Goal: Information Seeking & Learning: Check status

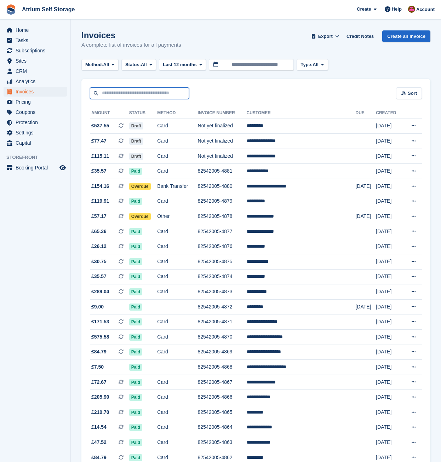
click at [111, 92] on input "text" at bounding box center [139, 93] width 99 height 12
type input "*****"
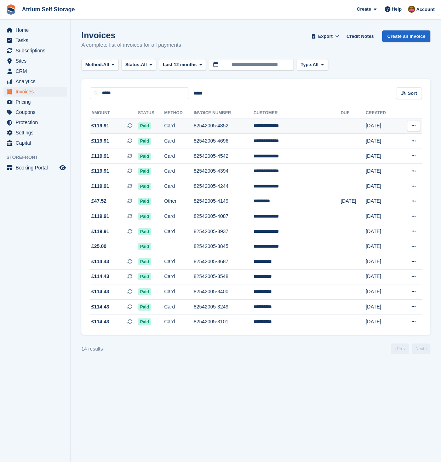
click at [206, 125] on td "82542005-4852" at bounding box center [224, 126] width 60 height 15
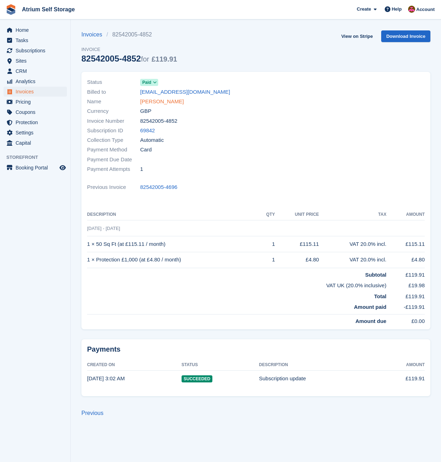
click at [169, 104] on link "Brittany Jones" at bounding box center [162, 102] width 44 height 8
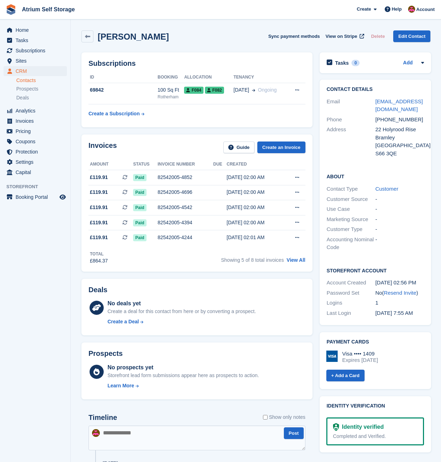
click at [159, 142] on div "Invoices Guide Create an Invoice" at bounding box center [196, 150] width 217 height 16
click at [110, 92] on div "69842" at bounding box center [122, 89] width 69 height 7
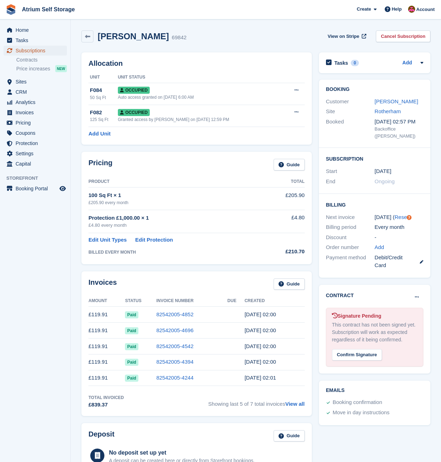
click at [37, 51] on span "Subscriptions" at bounding box center [37, 51] width 42 height 10
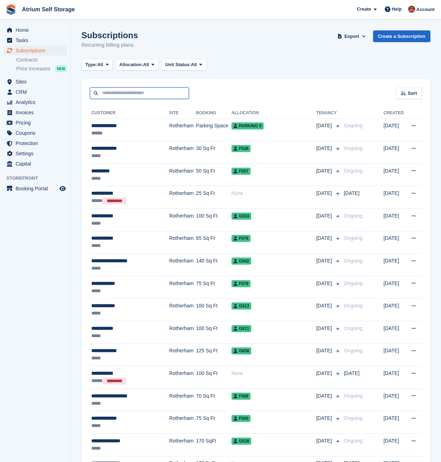
click at [123, 95] on input "text" at bounding box center [139, 93] width 99 height 12
type input "******"
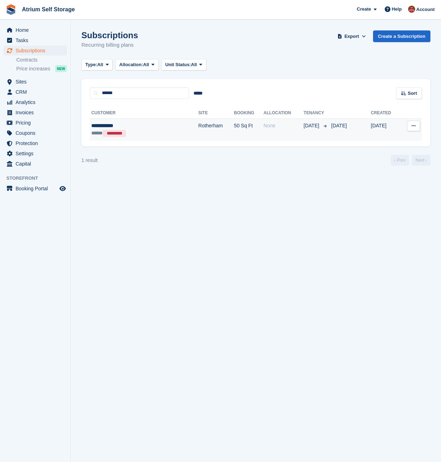
click at [198, 129] on td "Rotherham" at bounding box center [216, 130] width 36 height 22
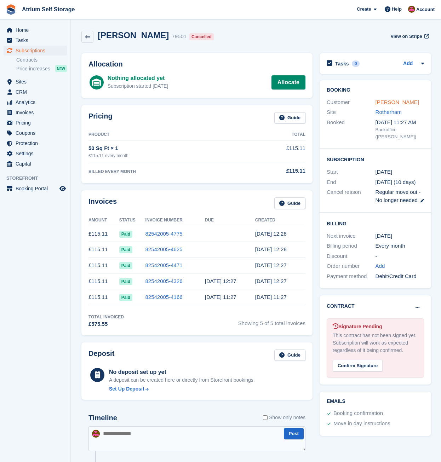
click at [405, 100] on link "Gemma Ashton" at bounding box center [397, 102] width 44 height 6
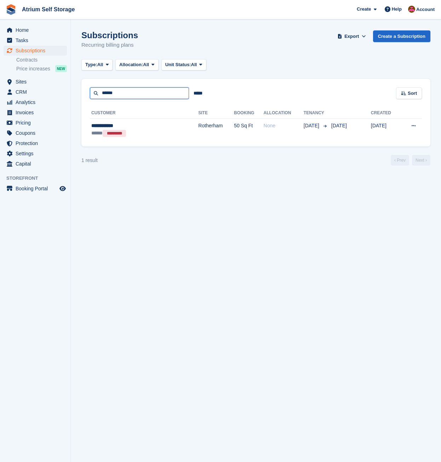
drag, startPoint x: 125, startPoint y: 92, endPoint x: 77, endPoint y: 88, distance: 47.6
click at [77, 88] on section "Subscriptions Recurring billing plans Export Export Subscriptions Export a CSV …" at bounding box center [256, 231] width 370 height 462
type input "*******"
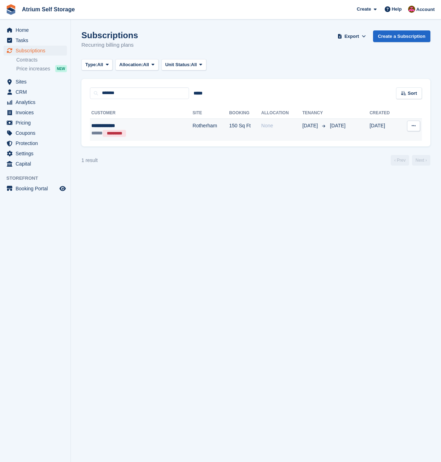
click at [142, 134] on div "***** *********" at bounding box center [124, 133] width 67 height 7
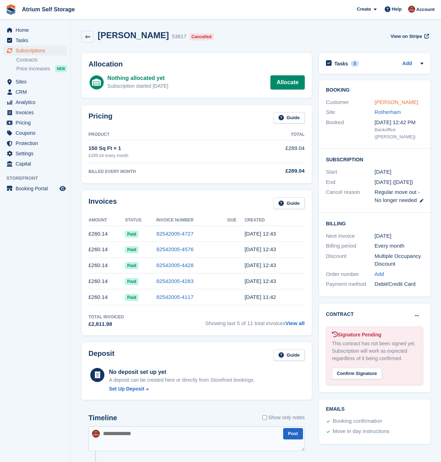
click at [388, 99] on link "Helen Barnard" at bounding box center [396, 102] width 44 height 6
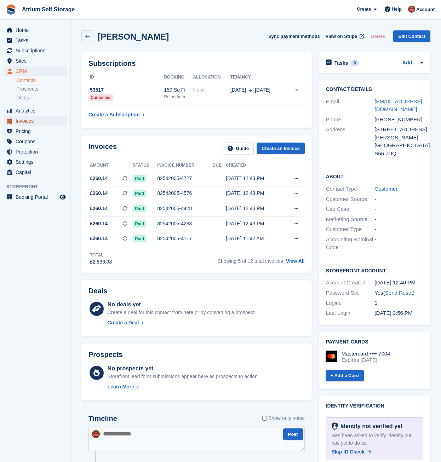
click at [27, 119] on span "Invoices" at bounding box center [37, 121] width 42 height 10
click at [25, 123] on span "Invoices" at bounding box center [37, 121] width 42 height 10
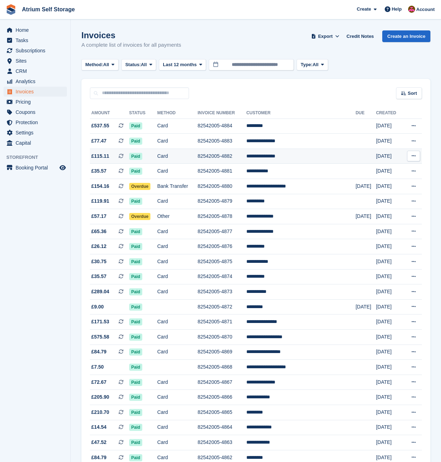
click at [241, 161] on td "82542005-4882" at bounding box center [221, 156] width 49 height 15
click at [246, 143] on td "82542005-4883" at bounding box center [221, 141] width 49 height 15
click at [246, 132] on td "82542005-4884" at bounding box center [221, 126] width 49 height 15
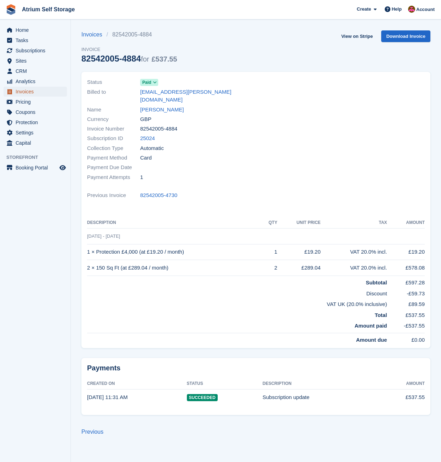
click at [35, 92] on span "Invoices" at bounding box center [37, 92] width 42 height 10
